Goal: Information Seeking & Learning: Find specific page/section

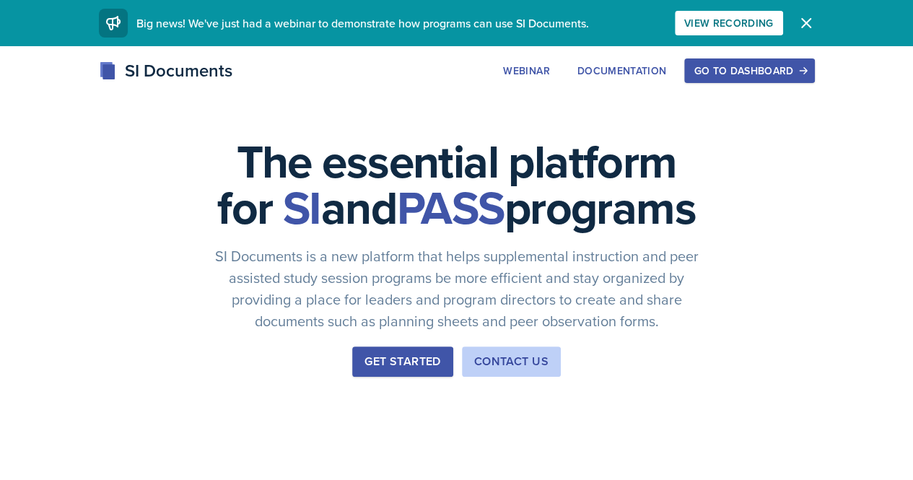
click at [805, 67] on div "Go to Dashboard" at bounding box center [749, 71] width 111 height 12
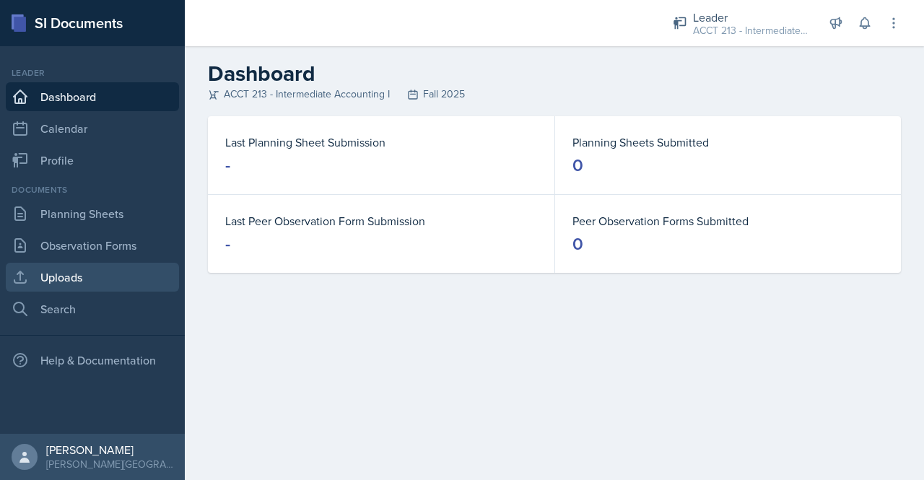
click at [82, 271] on link "Uploads" at bounding box center [92, 277] width 173 height 29
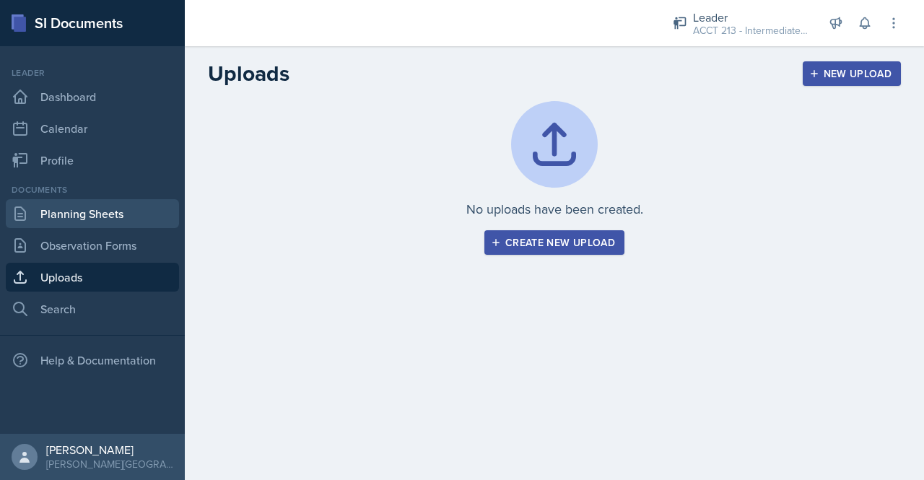
click at [83, 214] on link "Planning Sheets" at bounding box center [92, 213] width 173 height 29
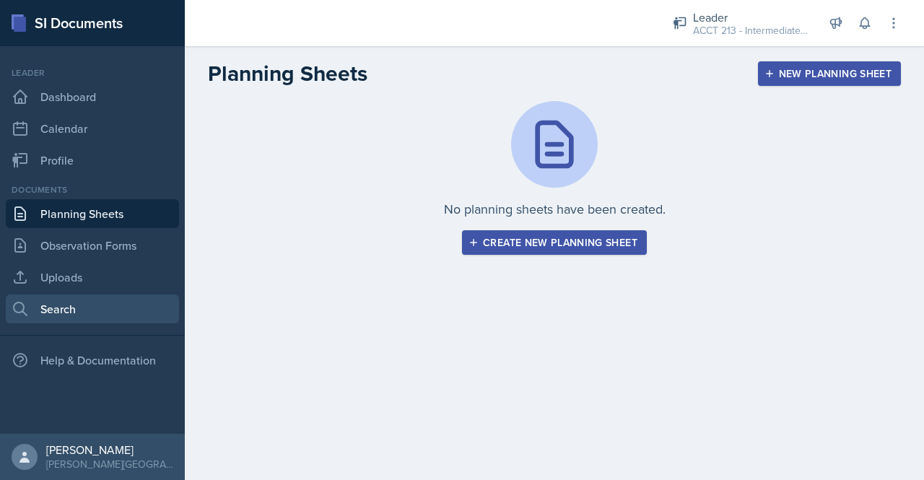
click at [82, 305] on link "Search" at bounding box center [92, 309] width 173 height 29
select select "all"
select select "1"
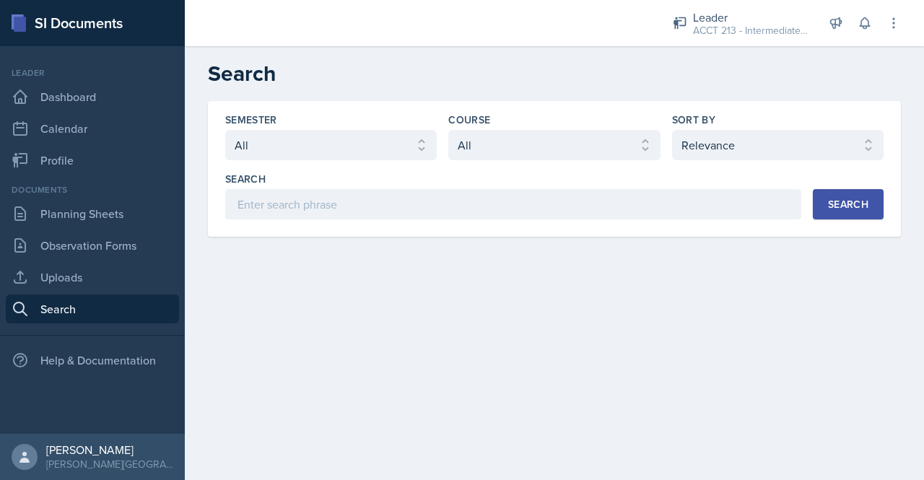
click at [384, 160] on div "Semester Select semester All Fall 2025 SPRING 2025 Fall 2024 Spring 2024 Fall 2…" at bounding box center [554, 166] width 658 height 107
click at [378, 149] on select "Select semester All Fall 2025 SPRING 2025 Fall 2024 Spring 2024 Fall 2023 Sprin…" at bounding box center [331, 145] width 212 height 30
select select "b15cd649-1f10-4162-9e43-fe849f5c3c29"
click at [225, 130] on select "Select semester All Fall 2025 SPRING 2025 Fall 2024 Spring 2024 Fall 2023 Sprin…" at bounding box center [331, 145] width 212 height 30
click at [572, 154] on select "Select course All ACCT 113 - Principles of Accounting I ACCT 213 - Intermediate…" at bounding box center [554, 145] width 212 height 30
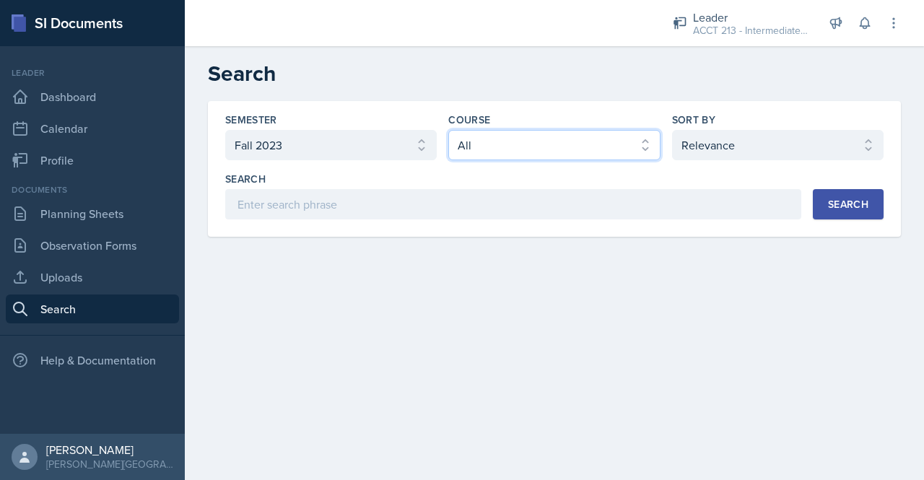
select select "a3b952a5-493a-498d-99ed-b0c1dc4e84de"
click at [448, 130] on select "Select course All ACCT 113 - Principles of Accounting I ACCT 213 - Intermediate…" at bounding box center [554, 145] width 212 height 30
click at [860, 212] on button "Search" at bounding box center [848, 204] width 71 height 30
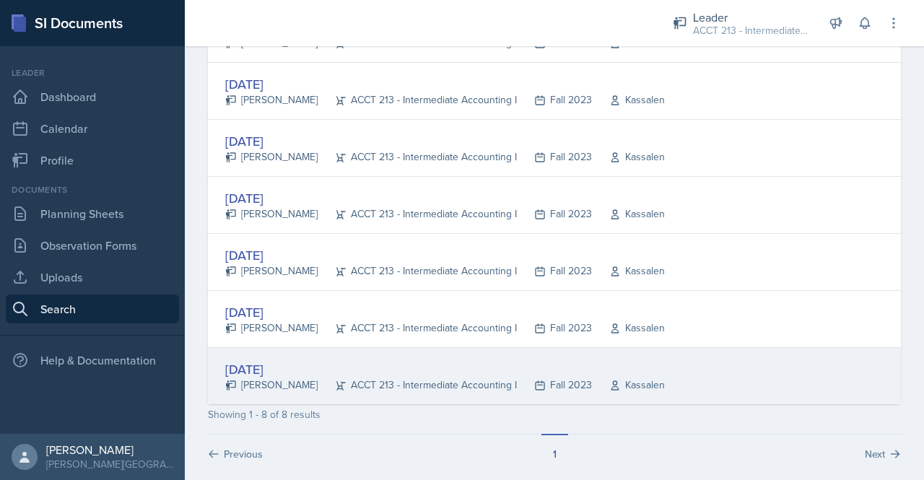
scroll to position [339, 0]
click at [327, 364] on div "[DATE]" at bounding box center [445, 369] width 440 height 19
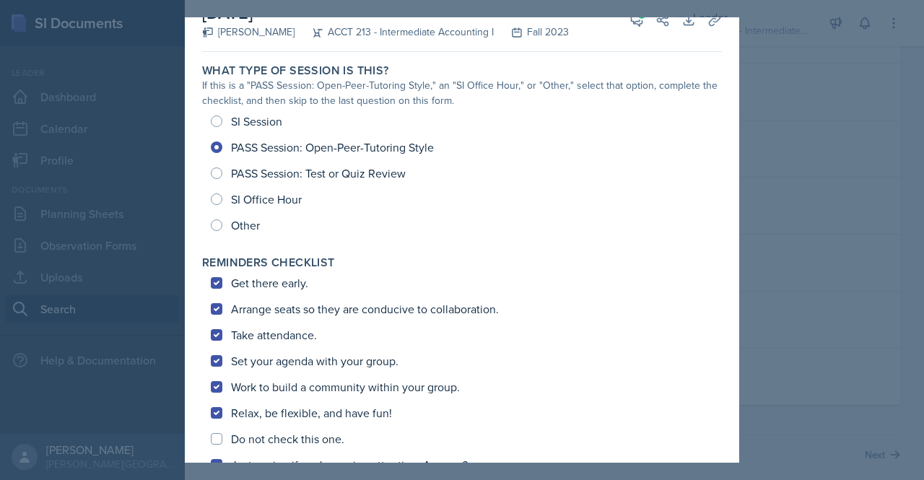
scroll to position [0, 0]
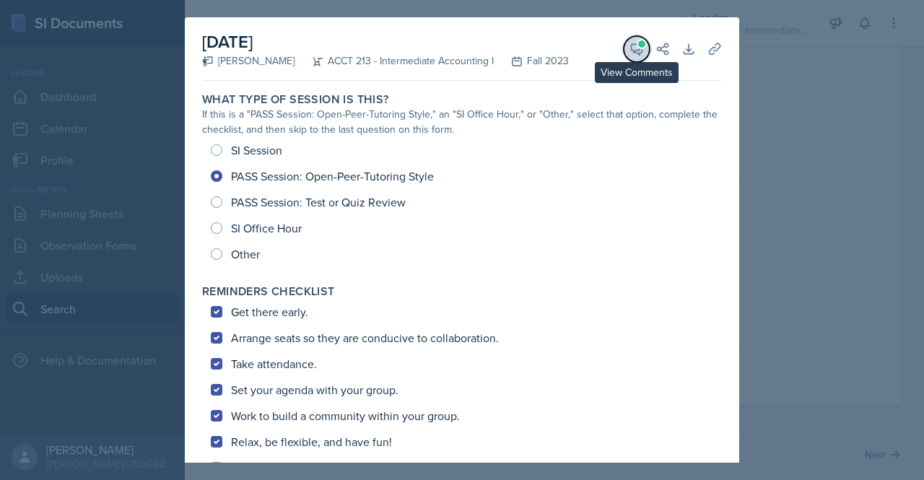
click at [632, 44] on icon at bounding box center [637, 49] width 11 height 11
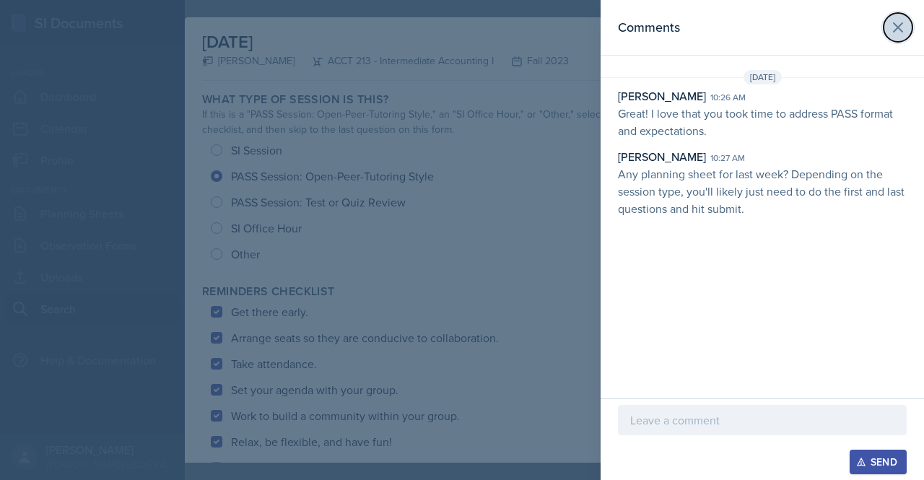
click at [895, 25] on icon at bounding box center [897, 27] width 17 height 17
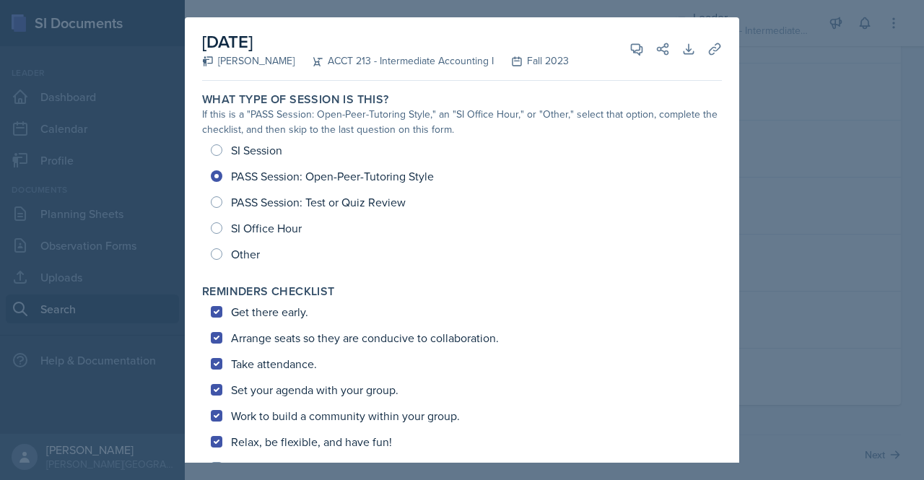
click at [758, 48] on div at bounding box center [462, 240] width 924 height 480
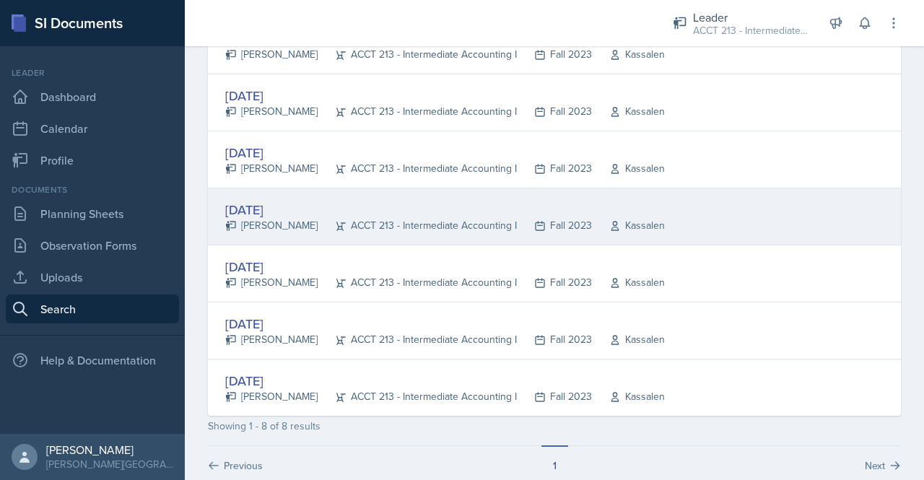
scroll to position [327, 0]
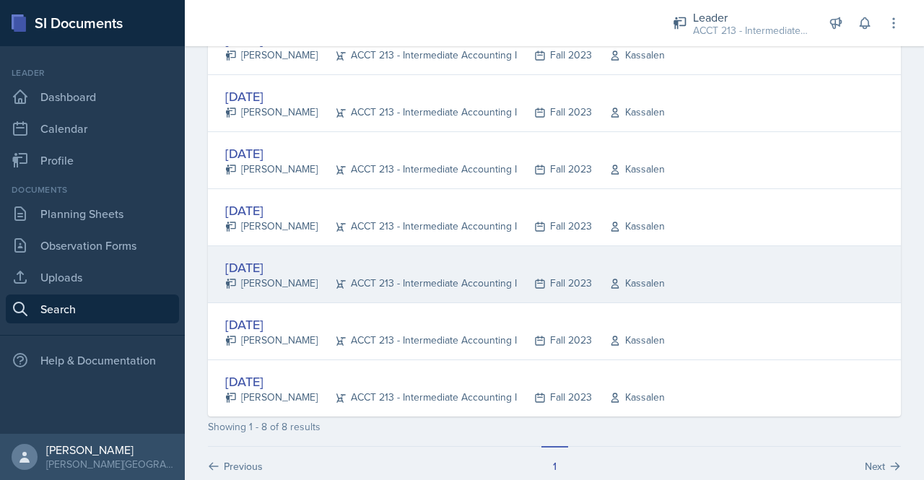
click at [335, 279] on icon at bounding box center [341, 284] width 12 height 12
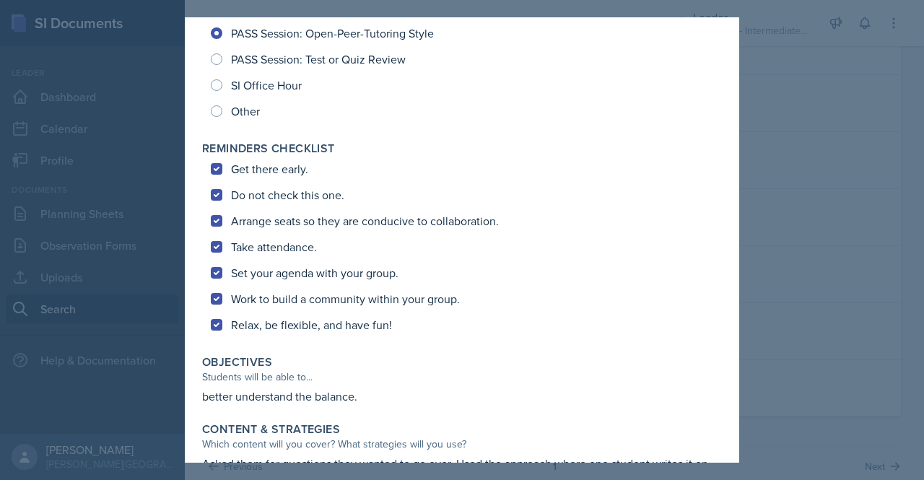
scroll to position [129, 0]
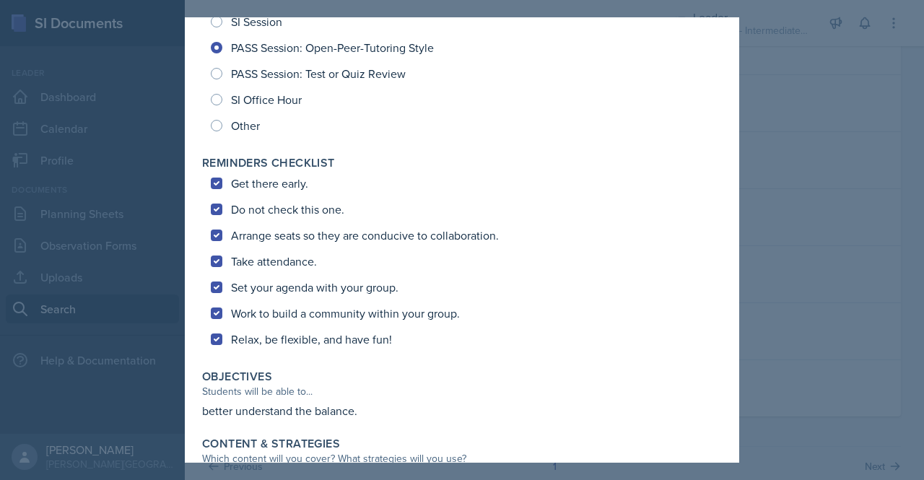
click at [784, 118] on div at bounding box center [462, 240] width 924 height 480
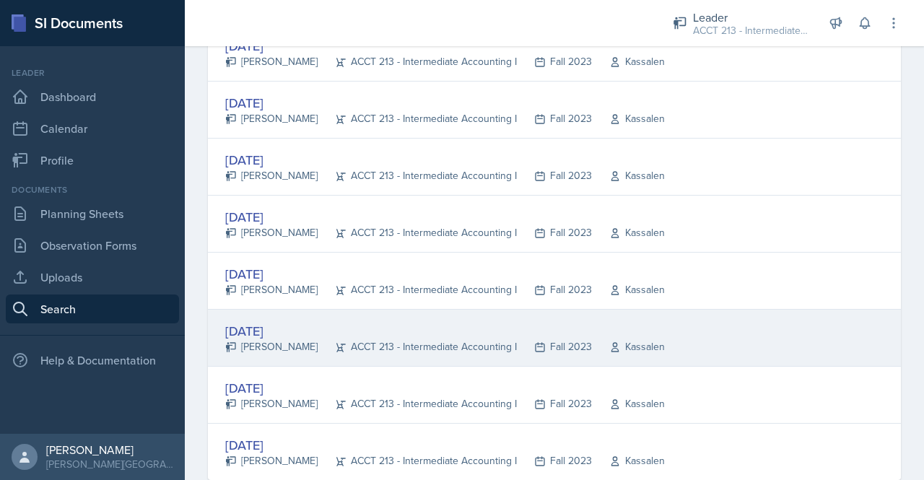
scroll to position [0, 0]
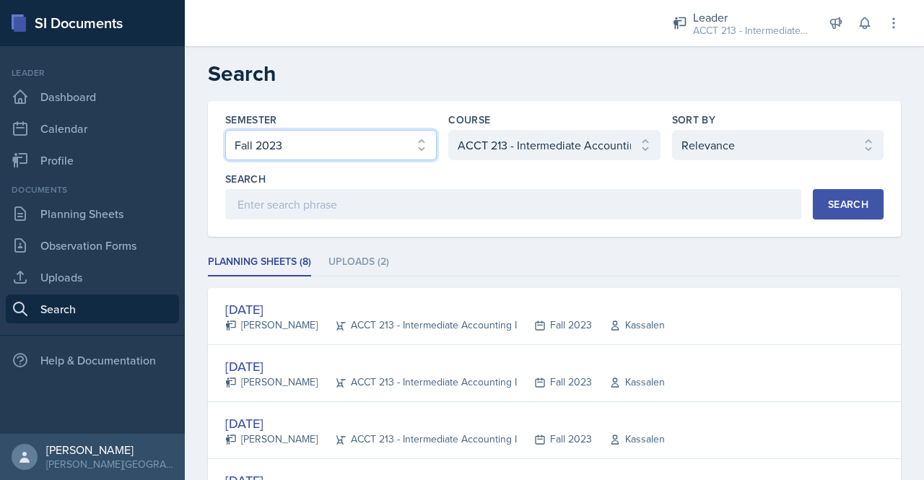
click at [398, 142] on select "Select semester All Fall 2025 SPRING 2025 Fall 2024 Spring 2024 Fall 2023 Sprin…" at bounding box center [331, 145] width 212 height 30
click at [225, 130] on select "Select semester All Fall 2025 SPRING 2025 Fall 2024 Spring 2024 Fall 2023 Sprin…" at bounding box center [331, 145] width 212 height 30
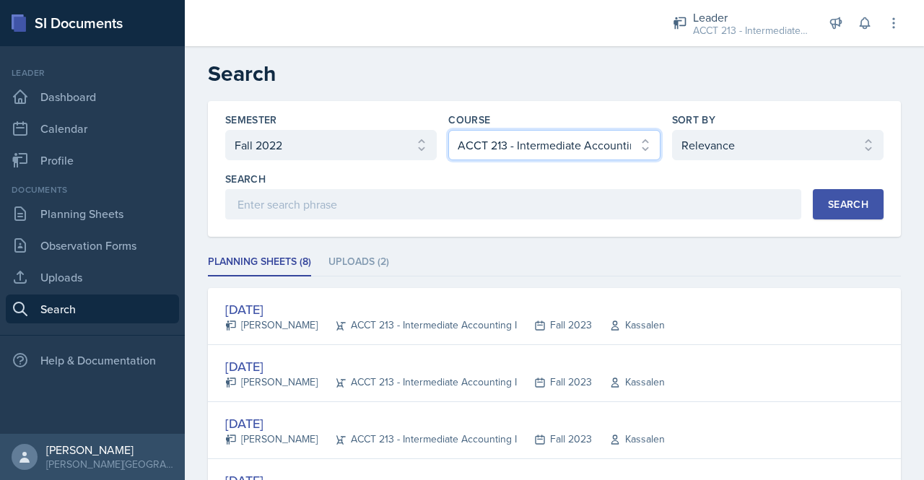
click at [540, 149] on select "Select course All ACCT 113 - Principles of Accounting I ACCT 213 - Intermediate…" at bounding box center [554, 145] width 212 height 30
click at [832, 200] on div "Search" at bounding box center [848, 205] width 40 height 12
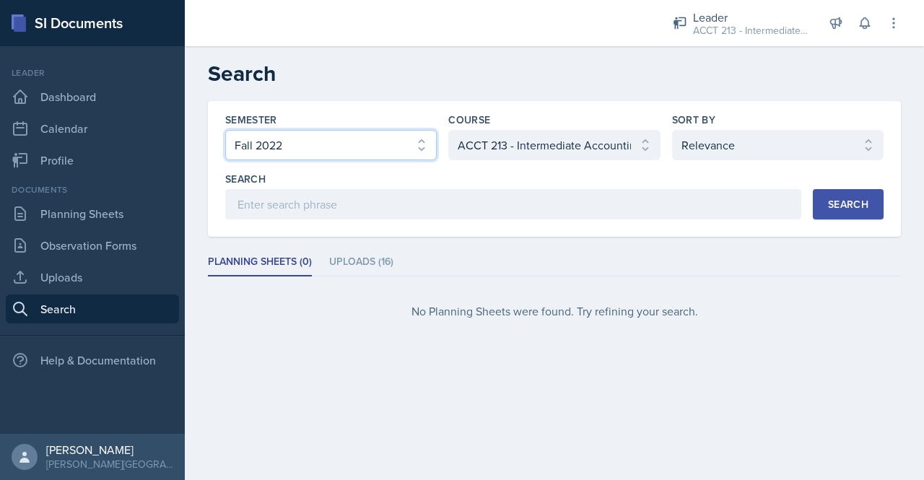
click at [327, 160] on select "Select semester All Fall 2025 SPRING 2025 Fall 2024 Spring 2024 Fall 2023 Sprin…" at bounding box center [331, 145] width 212 height 30
select select "a7ad9a0f-28b3-4f07-90bc-ebda486deedd"
click at [225, 130] on select "Select semester All Fall 2025 SPRING 2025 Fall 2024 Spring 2024 Fall 2023 Sprin…" at bounding box center [331, 145] width 212 height 30
click at [865, 209] on div "Search" at bounding box center [848, 205] width 40 height 12
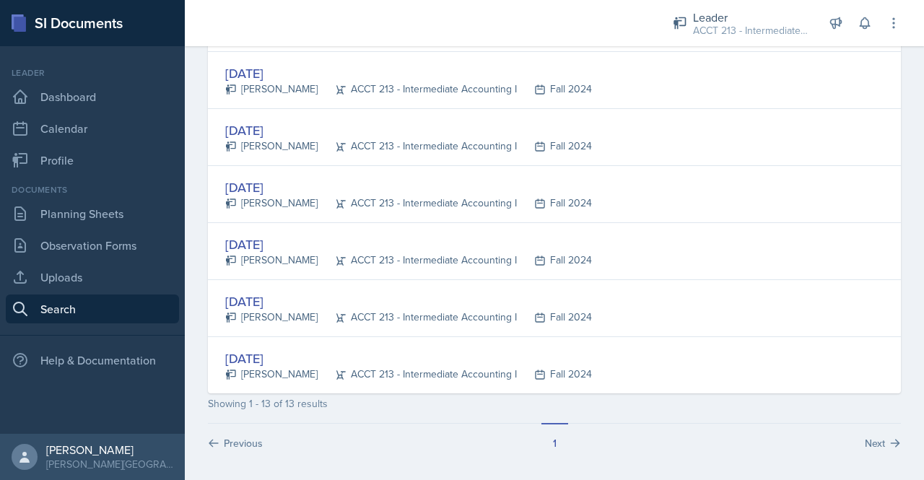
scroll to position [573, 0]
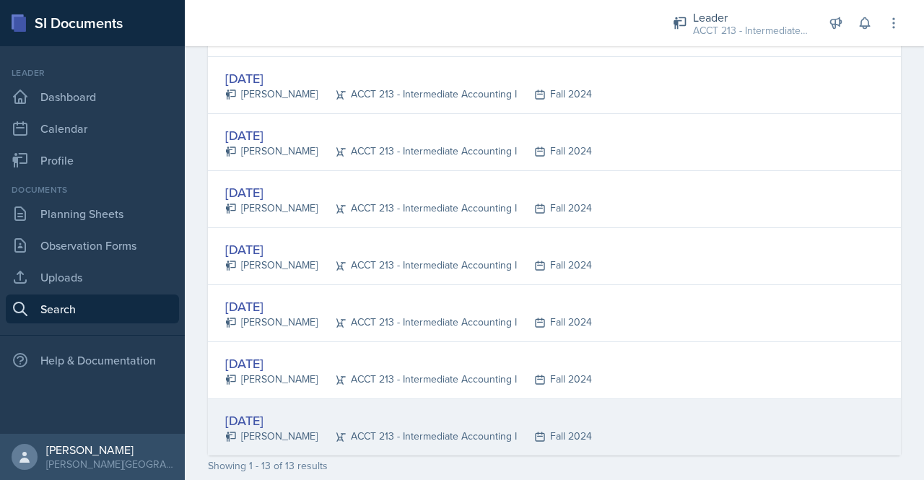
click at [291, 424] on div "[DATE]" at bounding box center [408, 420] width 367 height 19
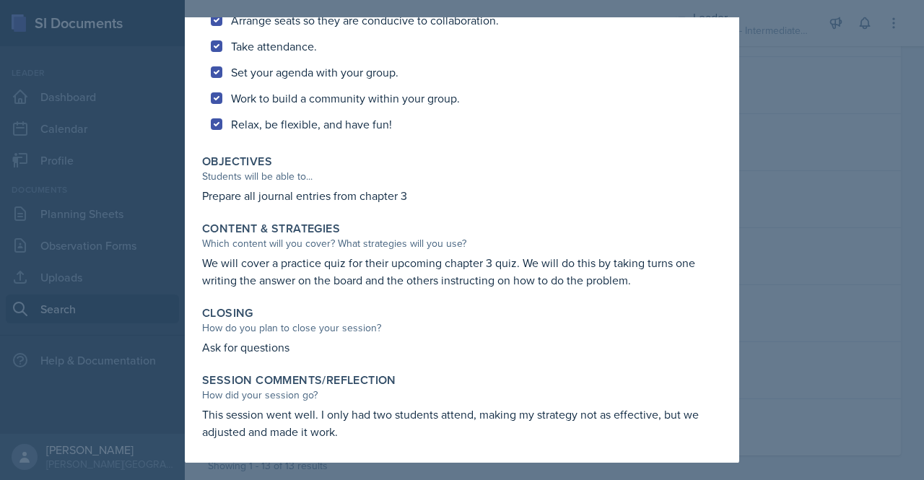
scroll to position [0, 0]
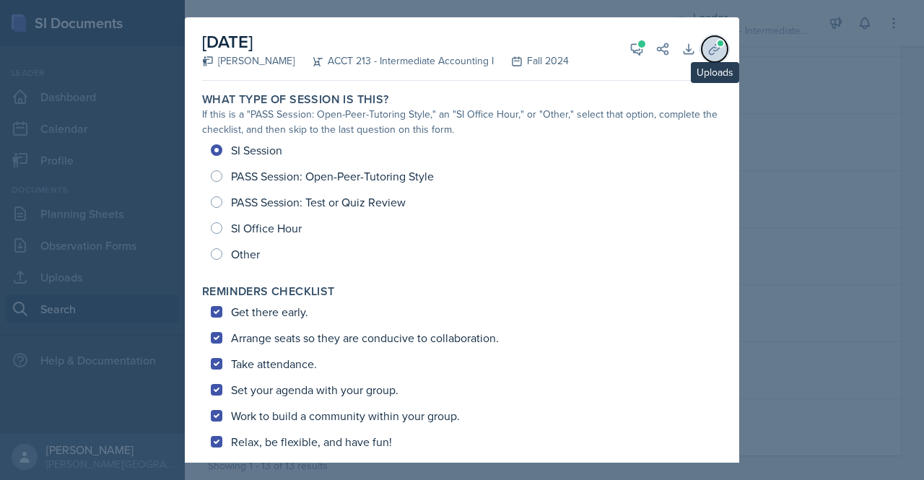
click at [708, 50] on icon at bounding box center [715, 49] width 14 height 14
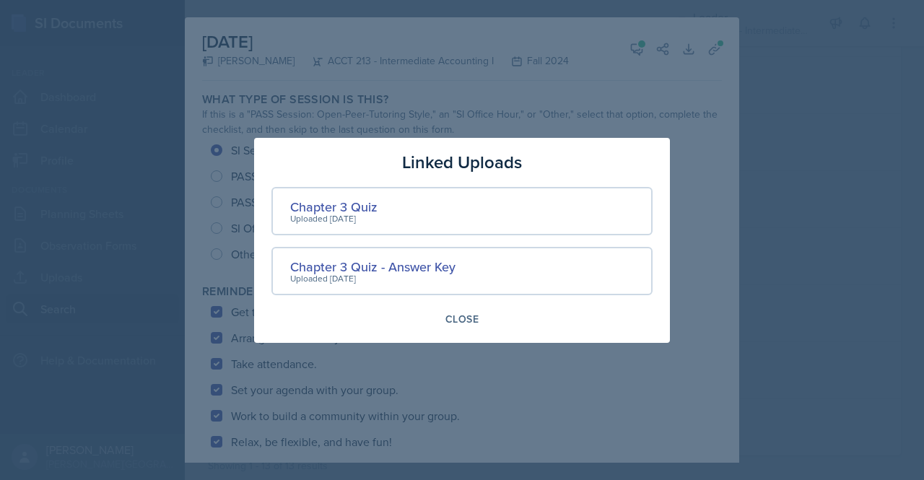
click at [798, 172] on div at bounding box center [462, 240] width 924 height 480
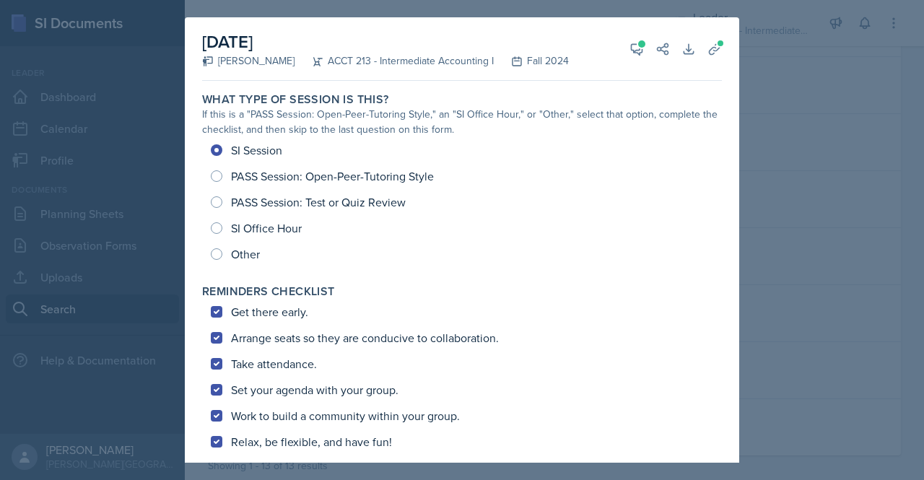
click at [767, 181] on div at bounding box center [462, 240] width 924 height 480
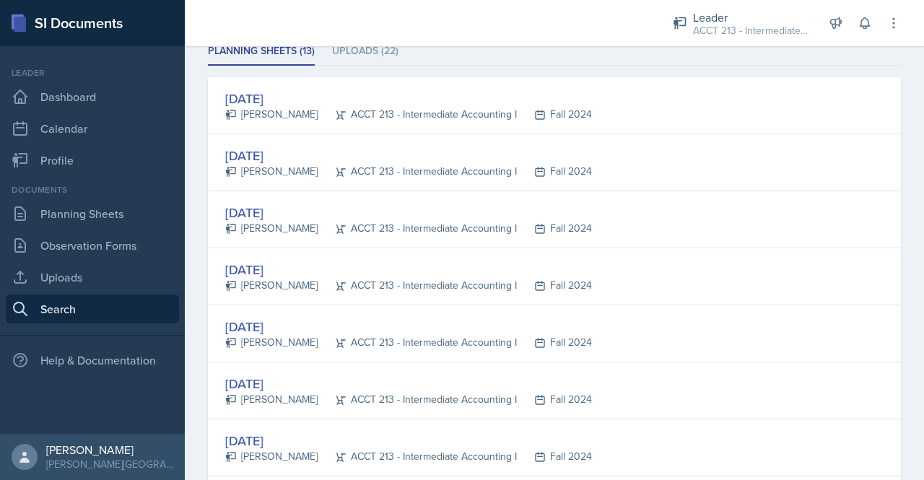
scroll to position [195, 0]
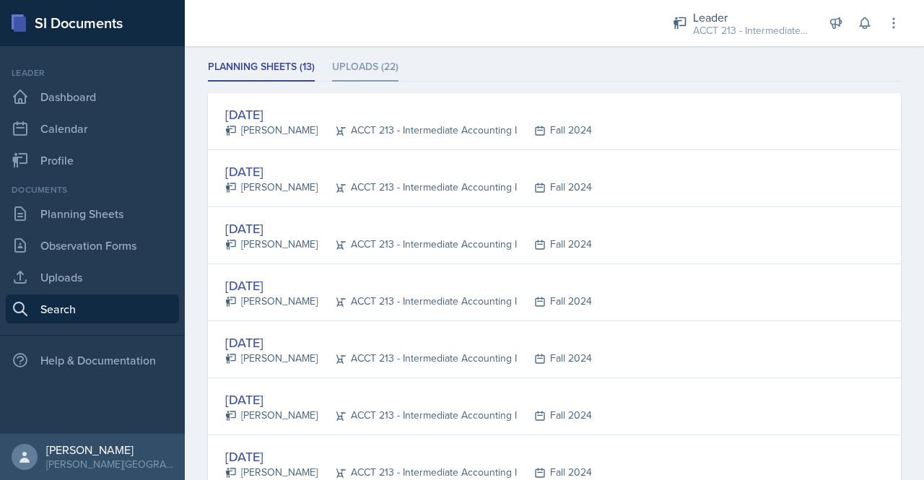
click at [378, 62] on li "Uploads (22)" at bounding box center [365, 67] width 66 height 28
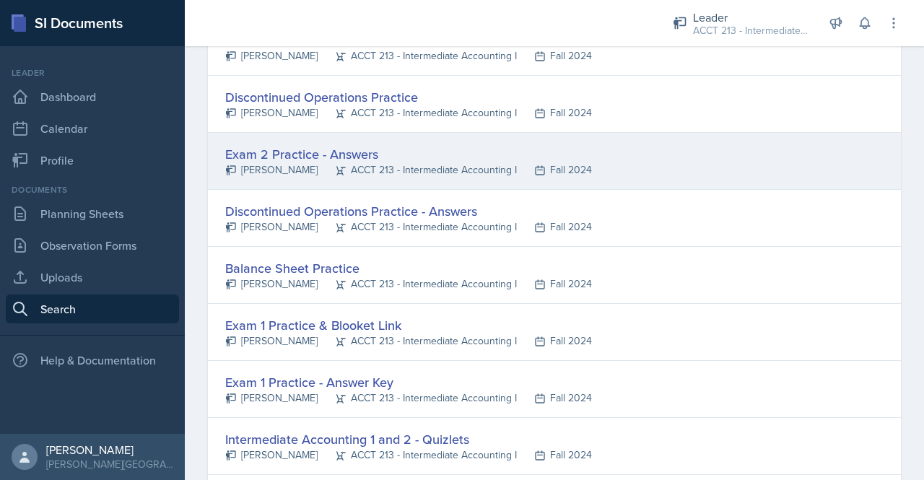
scroll to position [783, 0]
